Goal: Transaction & Acquisition: Purchase product/service

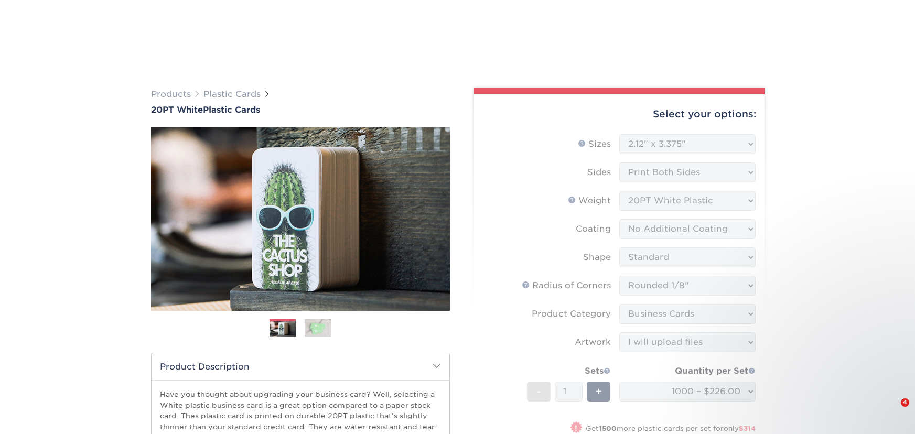
select select "2.12x3.38"
select select "589680c7-ee9a-431b-9d12-d7aeb1386a97"
select select "3b5148f1-0588-4f88-a218-97bcfdce65c1"
select select "upload"
select select "1000 – $226.00"
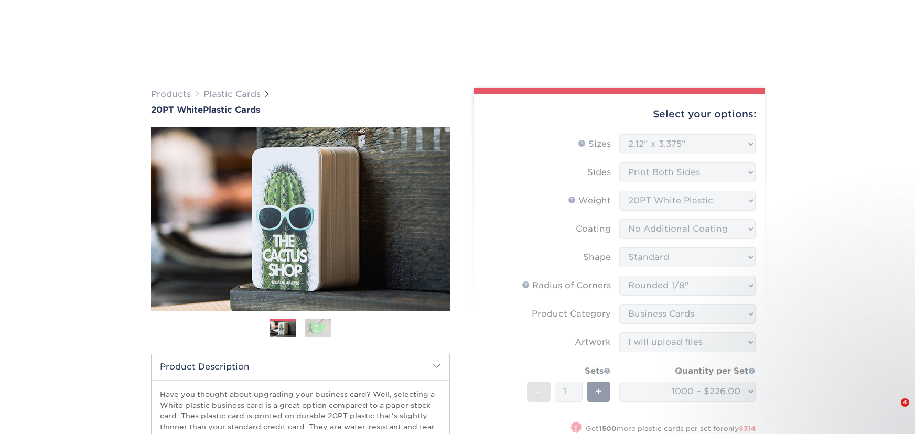
select select "4d9d58e0-cc42-418f-87cf-fbea6e2d5088"
select select "277907"
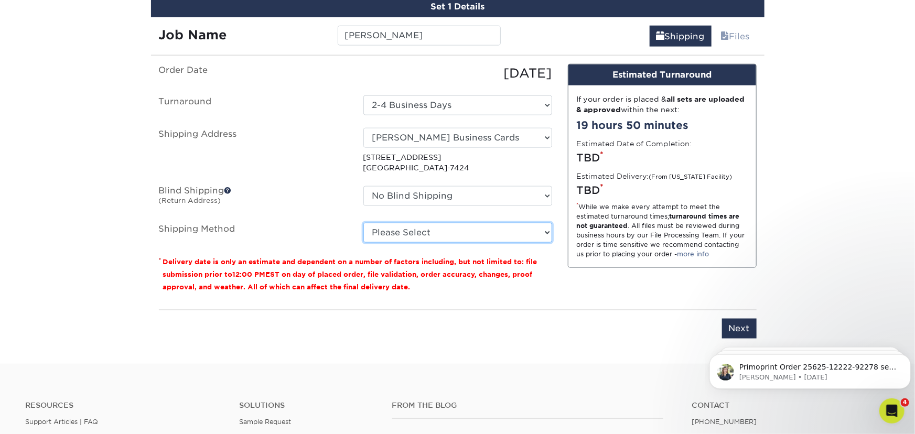
click at [452, 235] on select "Please Select Ground Shipping (+$8.96) 3 Day Shipping Service (+$28.96) 2 Day A…" at bounding box center [457, 233] width 189 height 20
select select "03"
click at [363, 223] on select "Please Select Ground Shipping (+$8.96) 3 Day Shipping Service (+$28.96) 2 Day A…" at bounding box center [457, 233] width 189 height 20
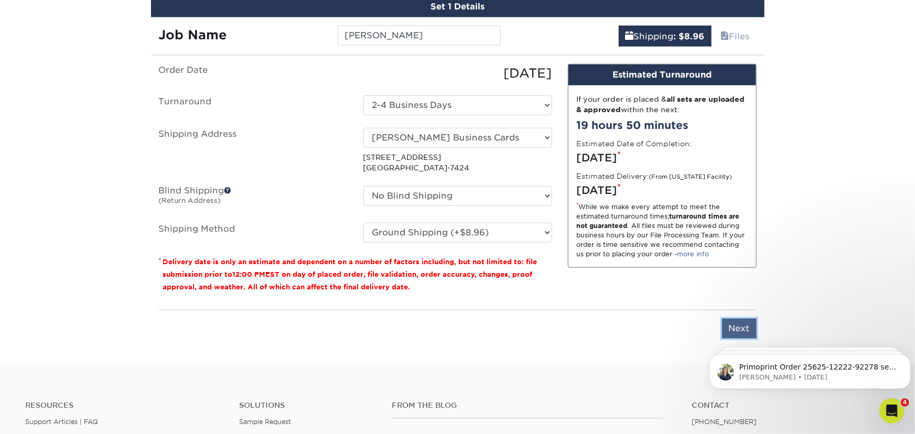
click at [738, 324] on input "Next" at bounding box center [739, 329] width 35 height 20
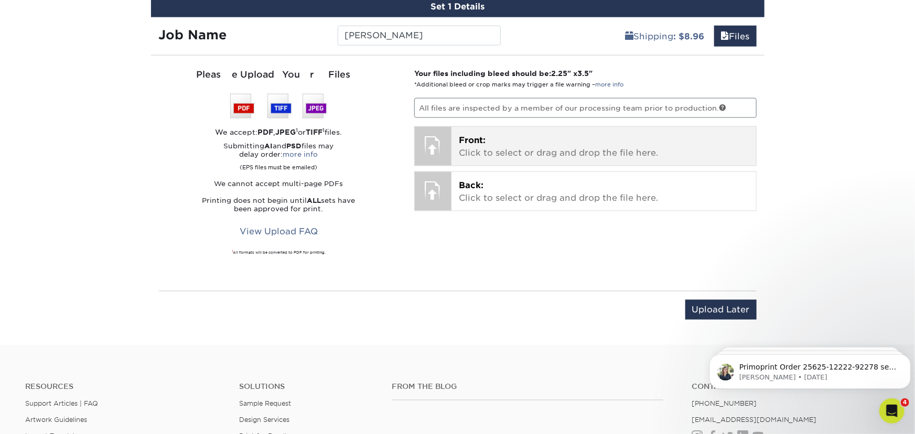
click at [530, 145] on p "Front: Click to select or drag and drop the file here." at bounding box center [604, 146] width 290 height 25
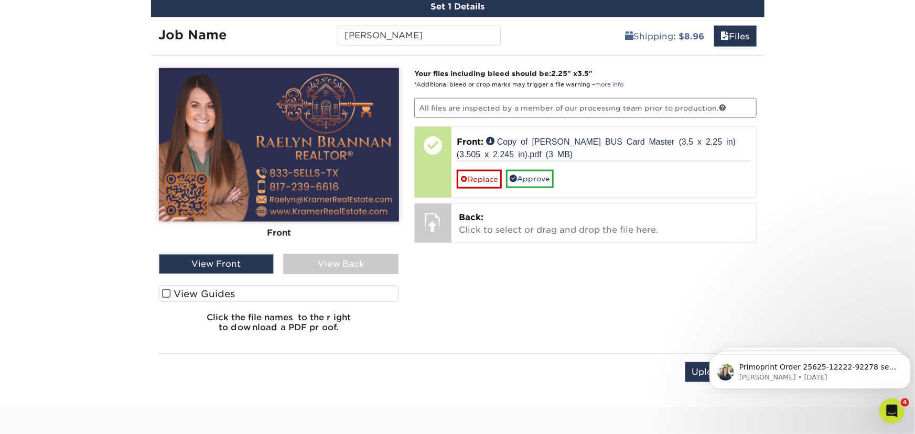
click at [169, 292] on span at bounding box center [166, 294] width 9 height 10
click at [0, 0] on input "View Guides" at bounding box center [0, 0] width 0 height 0
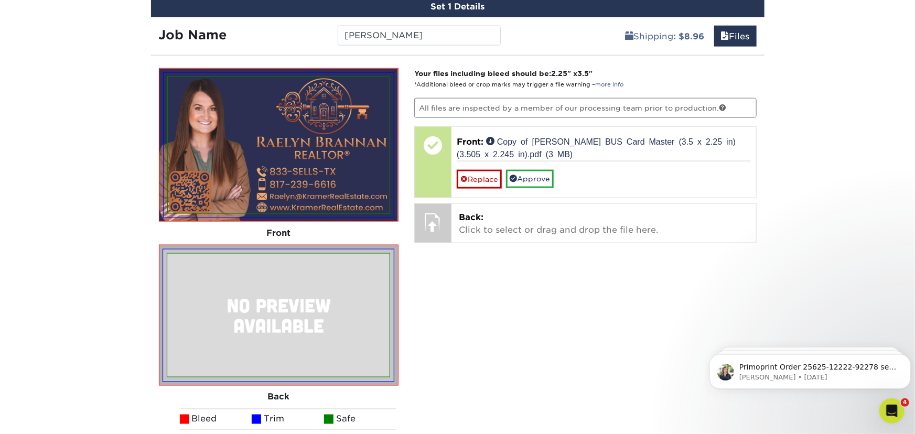
drag, startPoint x: 459, startPoint y: 310, endPoint x: 462, endPoint y: 325, distance: 15.0
click at [462, 325] on div "Your files including bleed should be: 2.25 " x 3.5 " *Additional bleed or crop …" at bounding box center [585, 286] width 358 height 436
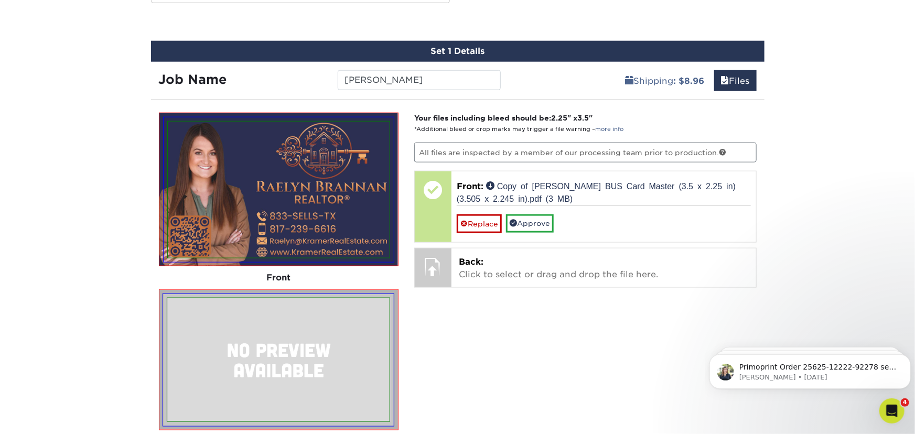
scroll to position [520, 0]
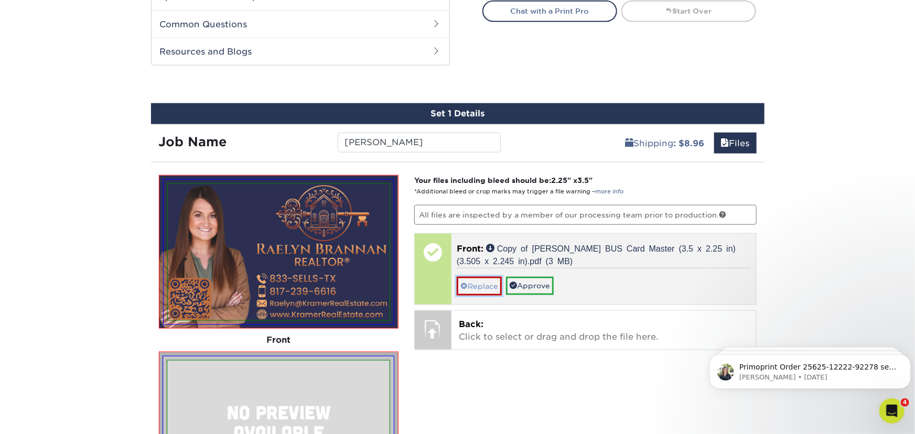
click at [479, 282] on link "Replace" at bounding box center [479, 286] width 45 height 18
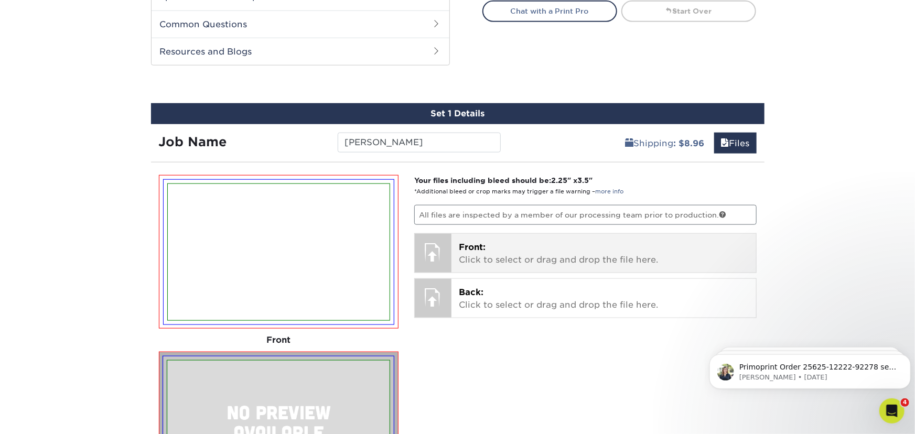
click at [480, 255] on p "Front: Click to select or drag and drop the file here." at bounding box center [604, 253] width 290 height 25
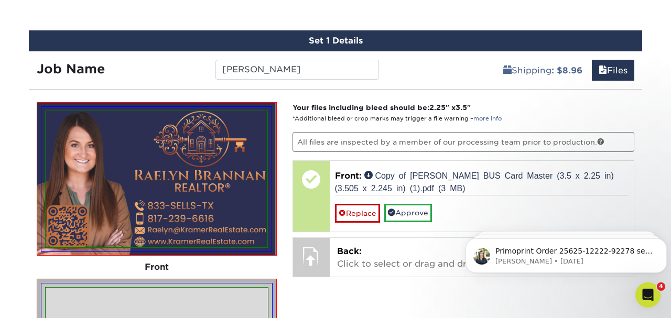
scroll to position [598, 0]
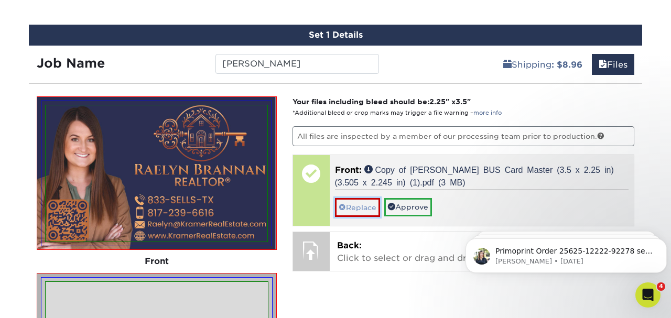
click at [365, 203] on link "Replace" at bounding box center [357, 207] width 45 height 18
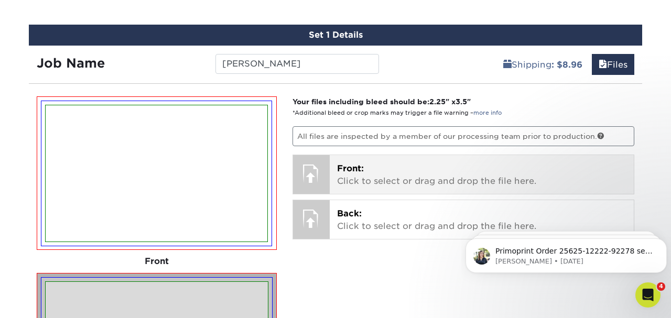
click at [392, 175] on p "Front: Click to select or drag and drop the file here." at bounding box center [482, 175] width 290 height 25
